Goal: Find specific page/section: Find specific page/section

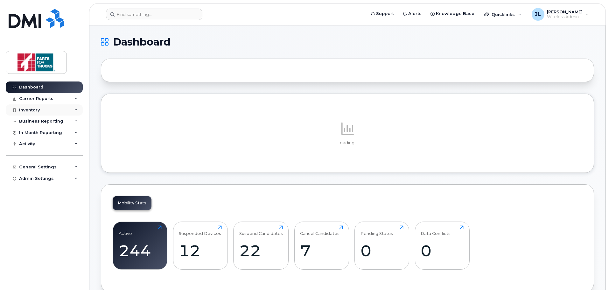
click at [44, 112] on div "Inventory" at bounding box center [44, 109] width 77 height 11
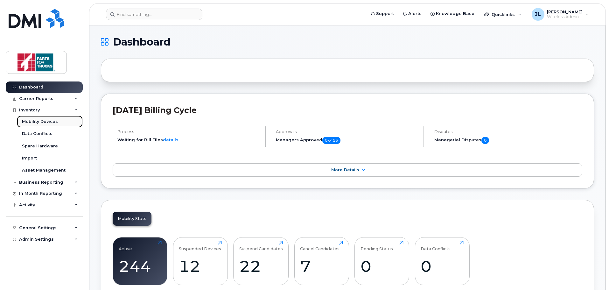
click at [36, 123] on div "Mobility Devices" at bounding box center [40, 122] width 36 height 6
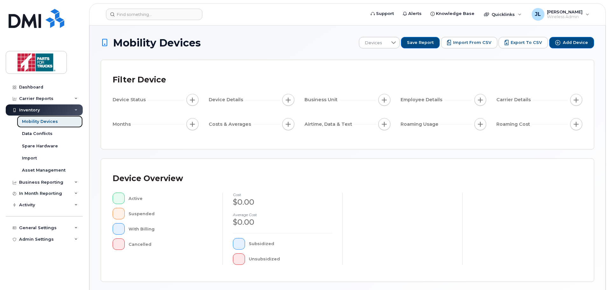
scroll to position [148, 0]
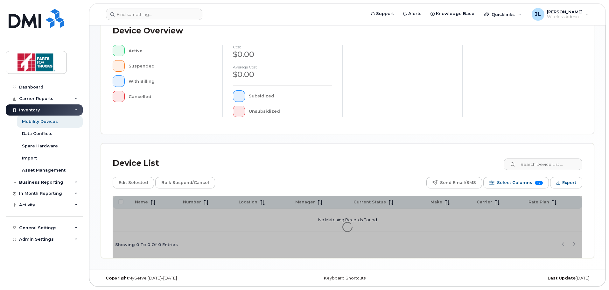
click at [535, 134] on div "Device Overview Active Suspended With Billing Cancelled cost $0.00 Average cost…" at bounding box center [347, 72] width 492 height 122
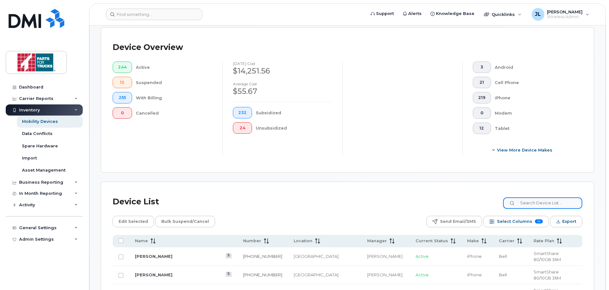
click at [537, 198] on input at bounding box center [542, 202] width 79 height 11
type input "[PERSON_NAME]"
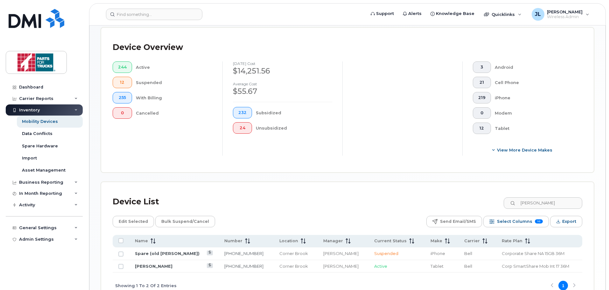
drag, startPoint x: 396, startPoint y: 77, endPoint x: 371, endPoint y: 45, distance: 40.9
click at [396, 77] on div at bounding box center [402, 108] width 120 height 94
